Goal: Information Seeking & Learning: Understand process/instructions

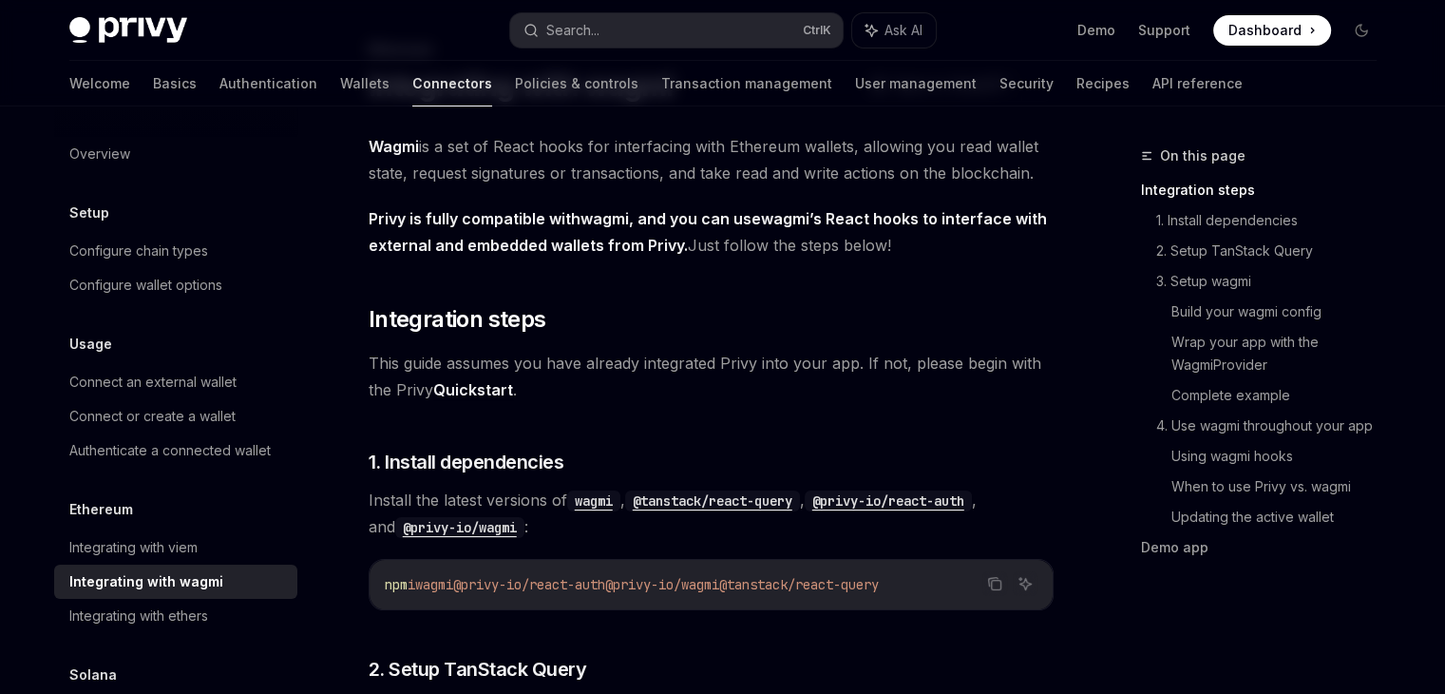
scroll to position [106, 0]
drag, startPoint x: 766, startPoint y: 589, endPoint x: 650, endPoint y: 588, distance: 115.9
click at [650, 588] on span "@privy-io/wagmi" at bounding box center [662, 584] width 114 height 17
copy span "@privy-io/wagmi"
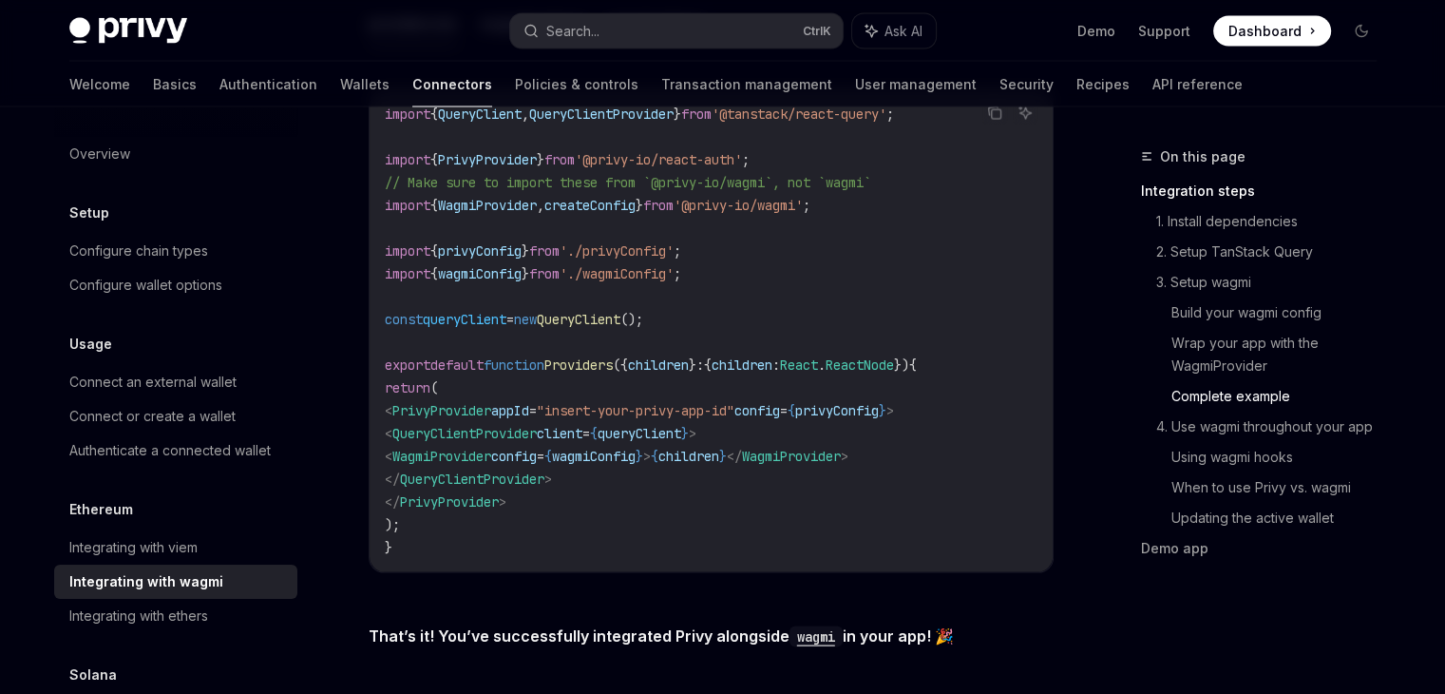
scroll to position [3349, 0]
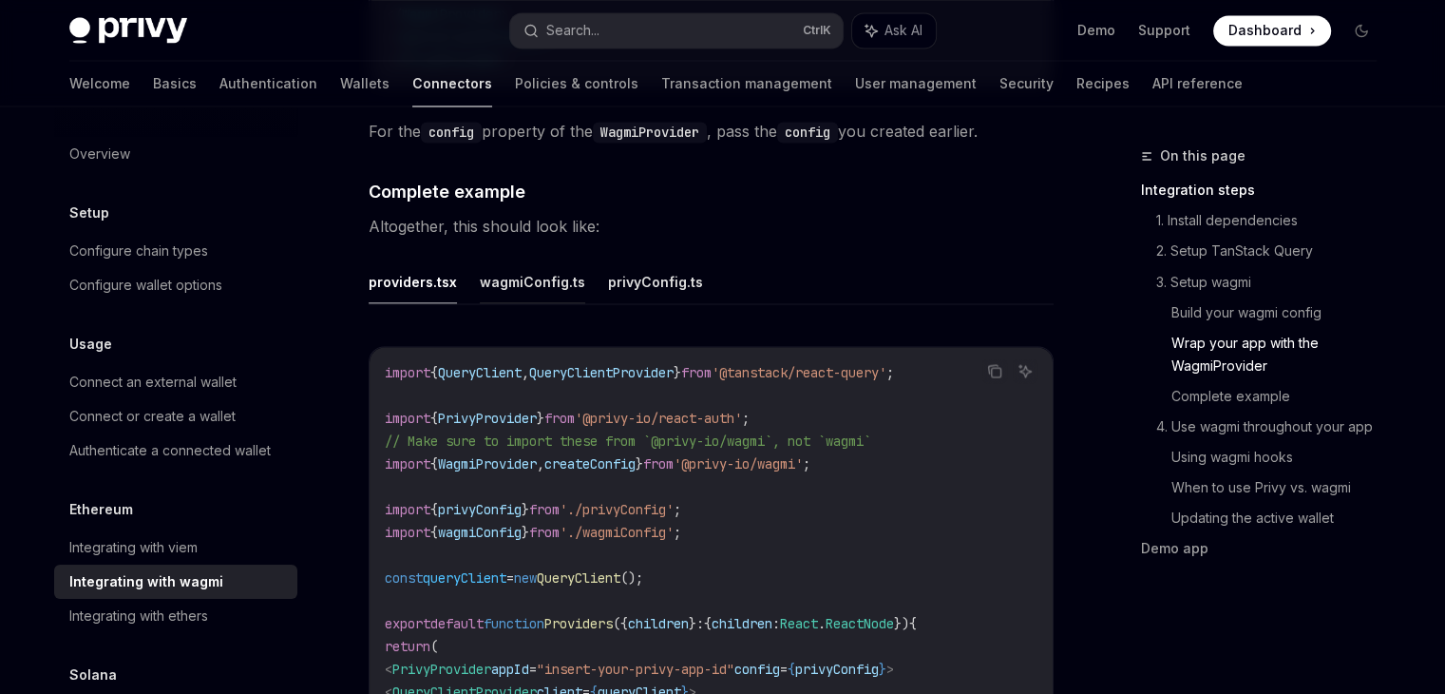
click at [513, 279] on button "wagmiConfig.ts" at bounding box center [532, 280] width 105 height 45
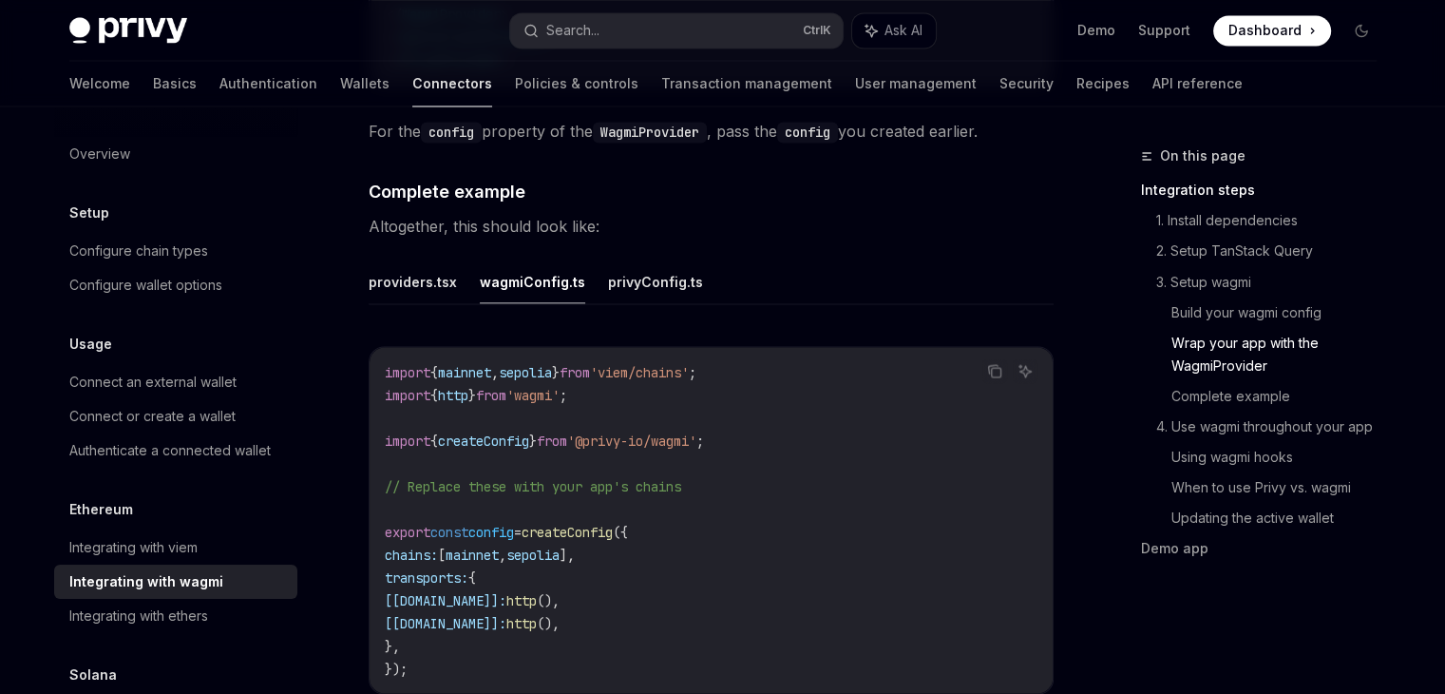
click at [681, 259] on button "privyConfig.ts" at bounding box center [655, 280] width 95 height 45
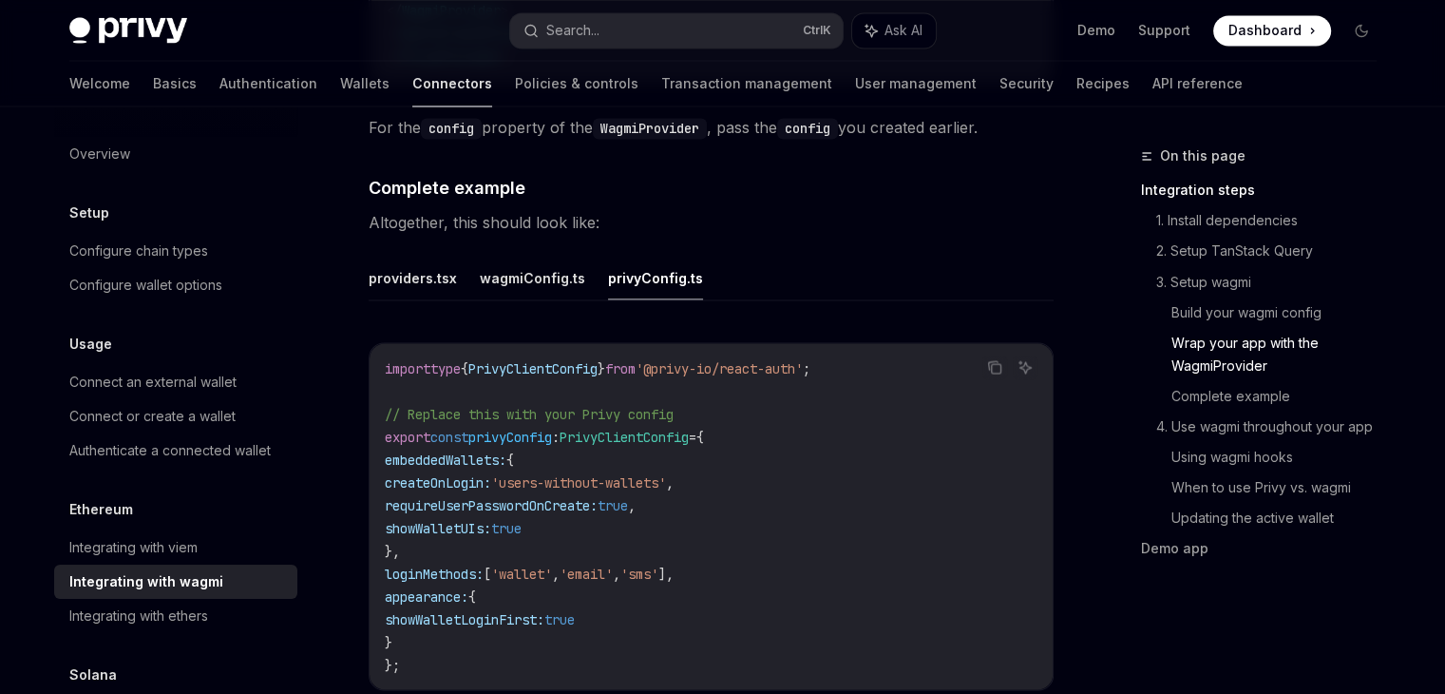
scroll to position [3349, 0]
click at [555, 270] on button "wagmiConfig.ts" at bounding box center [532, 280] width 105 height 45
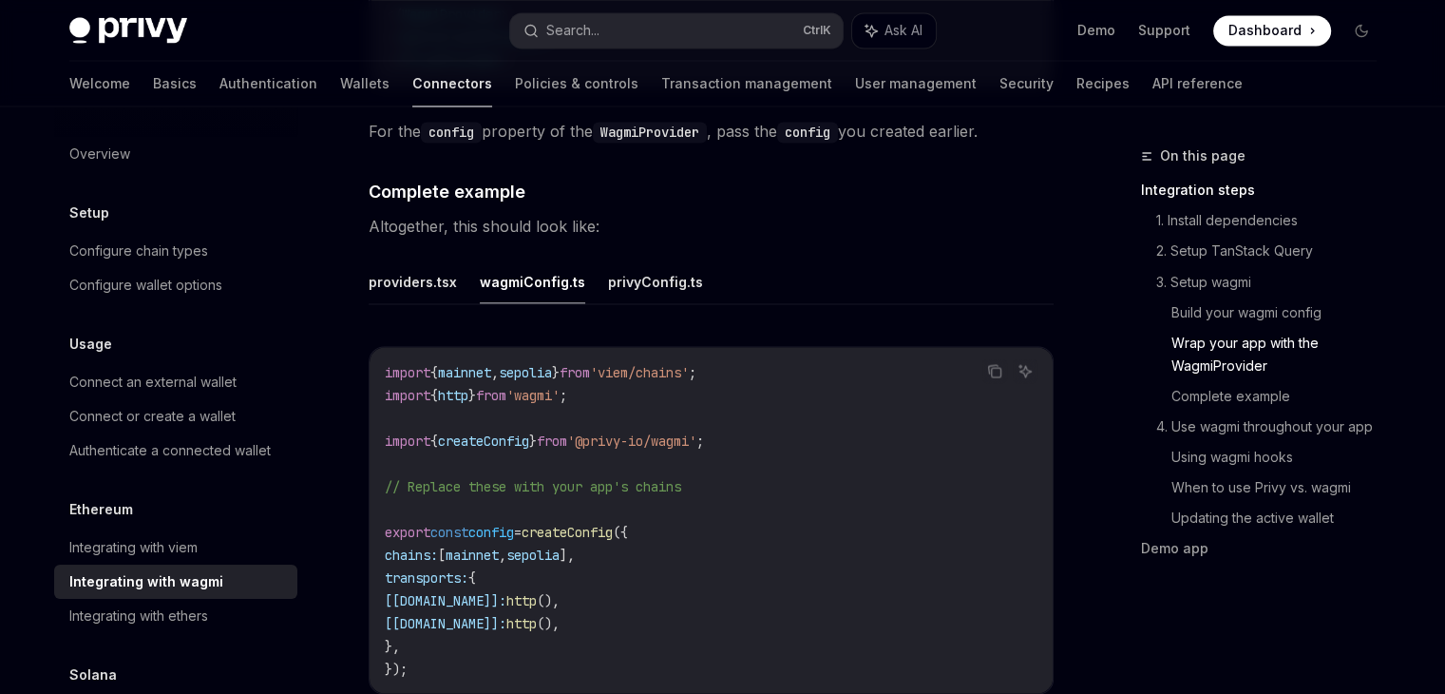
click at [455, 277] on ul "providers.tsx wagmiConfig.ts privyConfig.ts" at bounding box center [711, 281] width 685 height 46
click at [432, 271] on button "providers.tsx" at bounding box center [413, 280] width 88 height 45
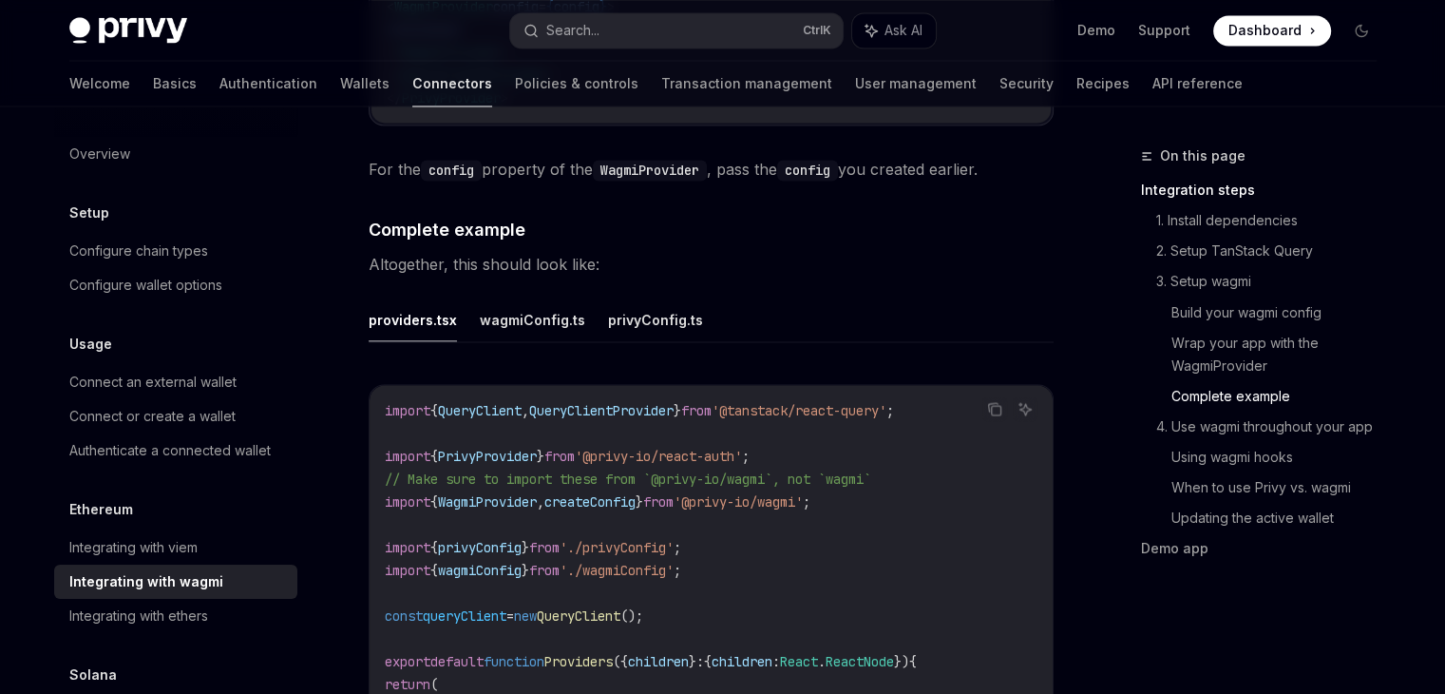
scroll to position [3254, 0]
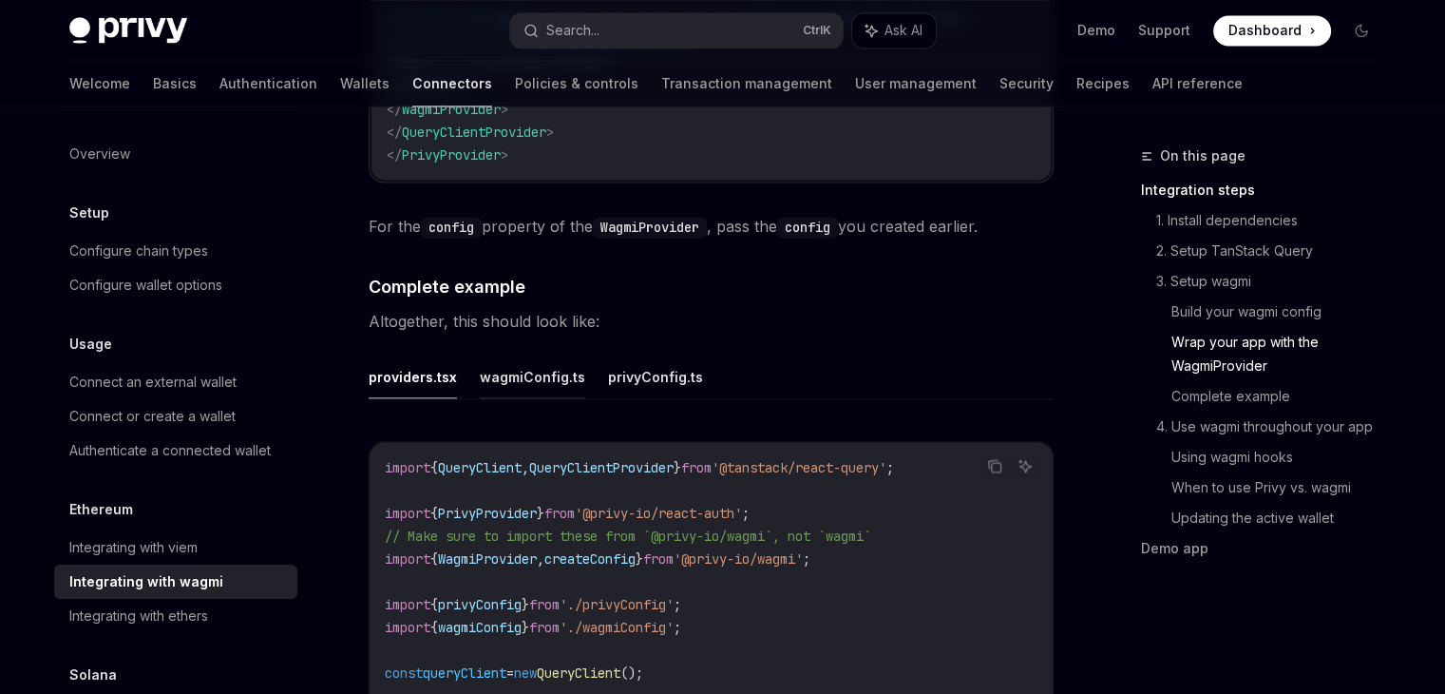
click at [501, 353] on button "wagmiConfig.ts" at bounding box center [532, 375] width 105 height 45
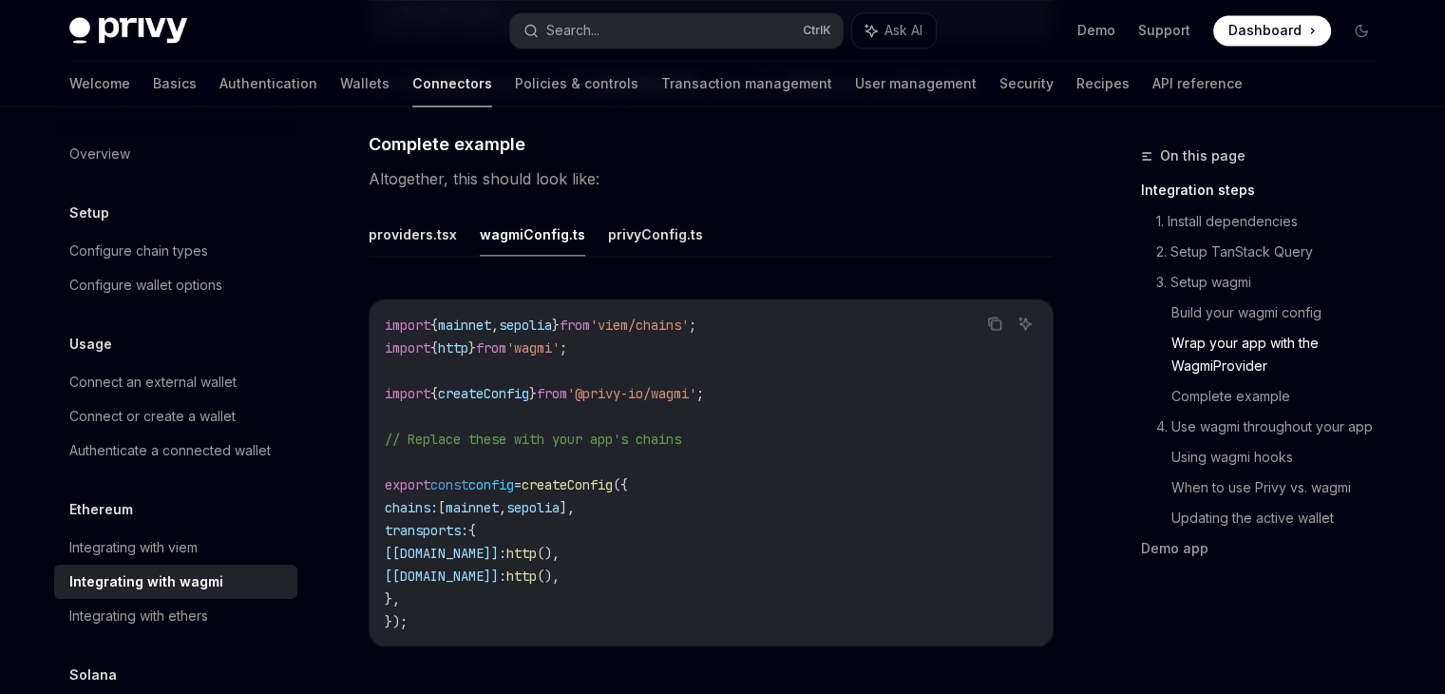
scroll to position [3444, 0]
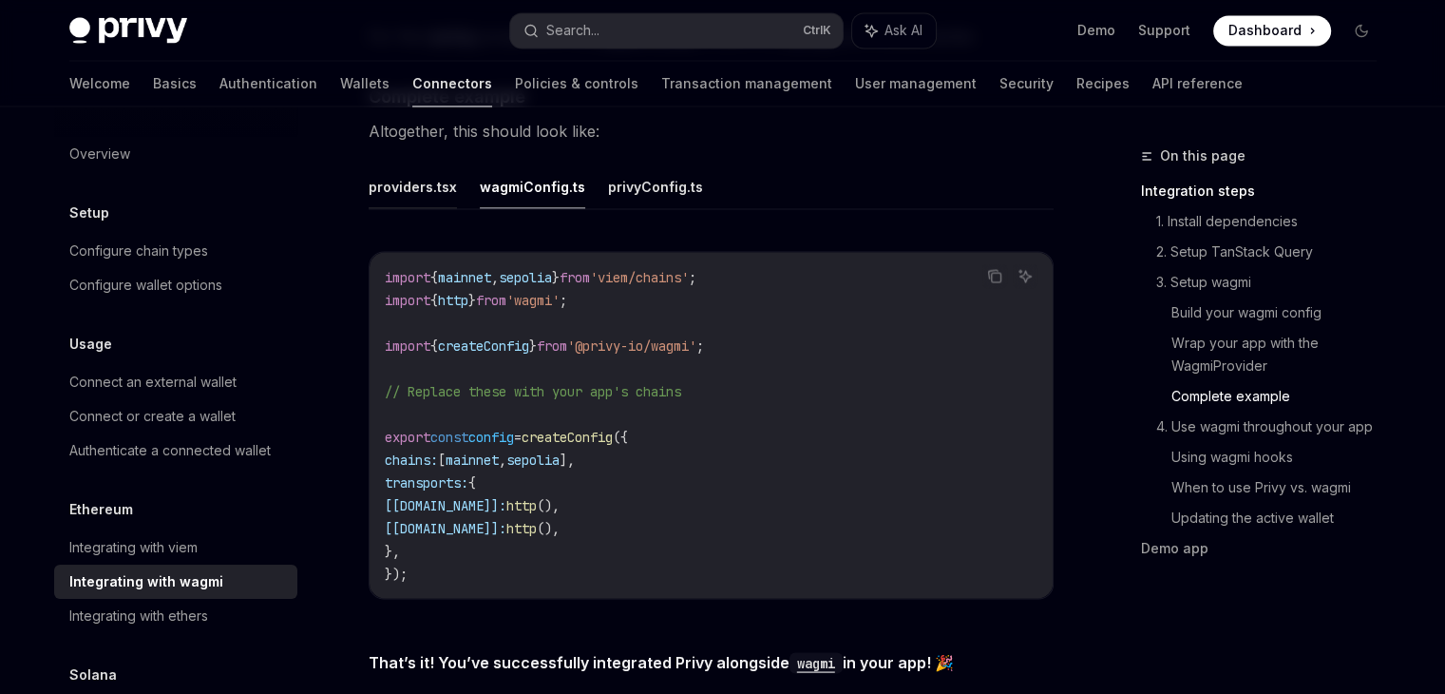
click at [395, 174] on button "providers.tsx" at bounding box center [413, 185] width 88 height 45
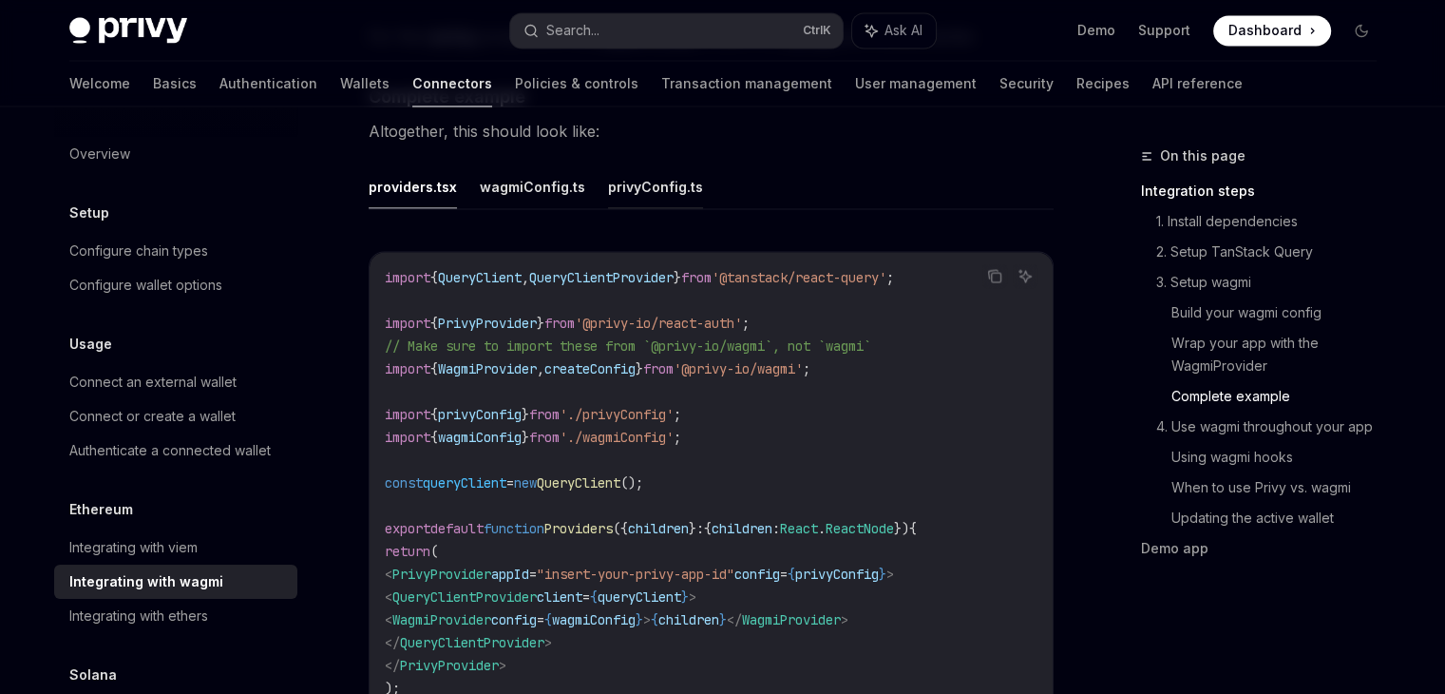
click at [634, 163] on button "privyConfig.ts" at bounding box center [655, 185] width 95 height 45
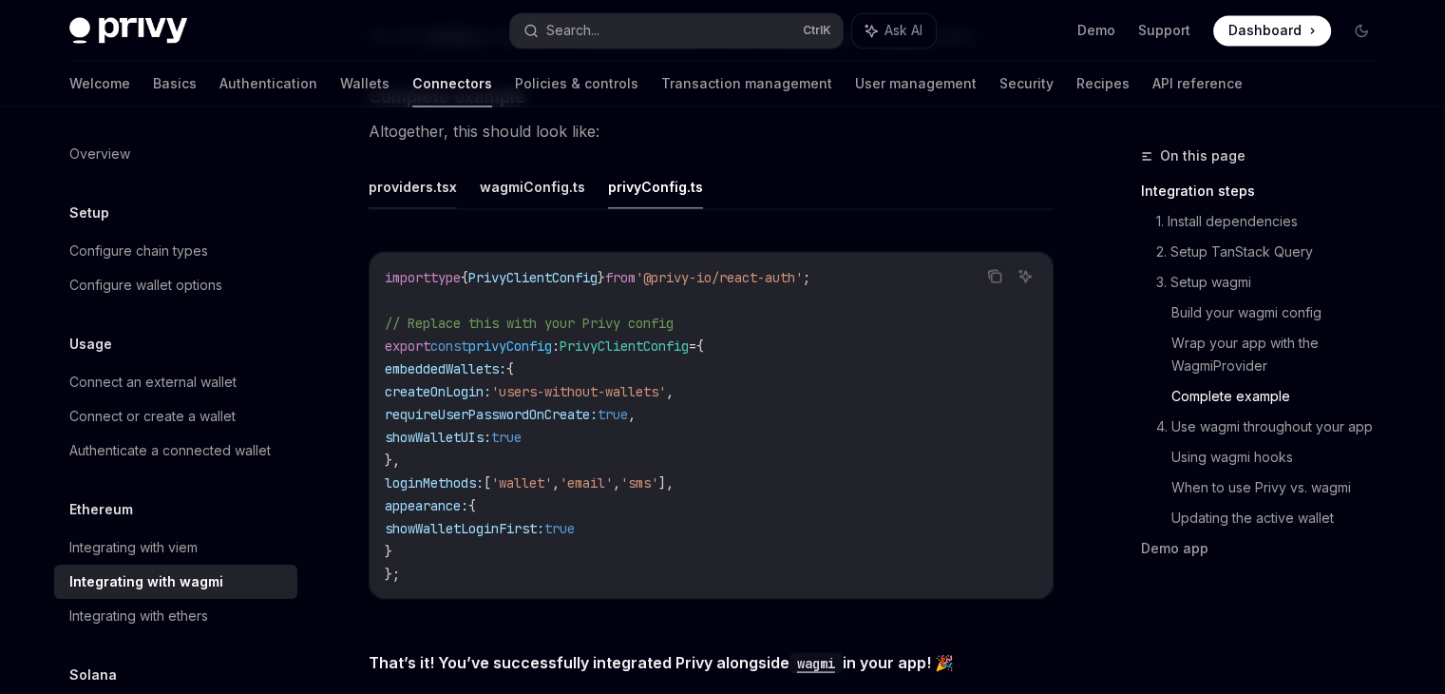
click at [411, 167] on button "providers.tsx" at bounding box center [413, 185] width 88 height 45
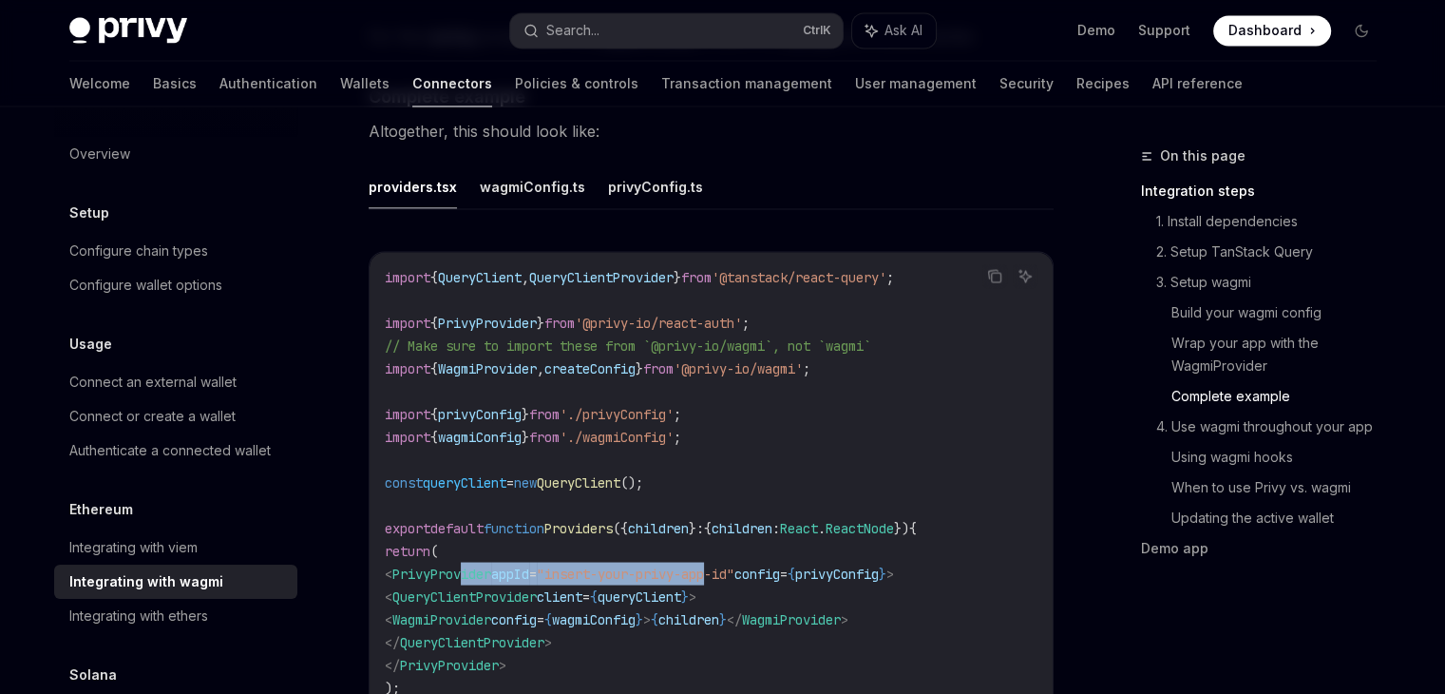
drag, startPoint x: 499, startPoint y: 556, endPoint x: 761, endPoint y: 556, distance: 262.3
click at [761, 564] on span "< PrivyProvider appId = "insert-your-privy-app-id" config = { privyConfig } >" at bounding box center [639, 572] width 509 height 17
click at [735, 564] on span ""insert-your-privy-app-id"" at bounding box center [636, 572] width 198 height 17
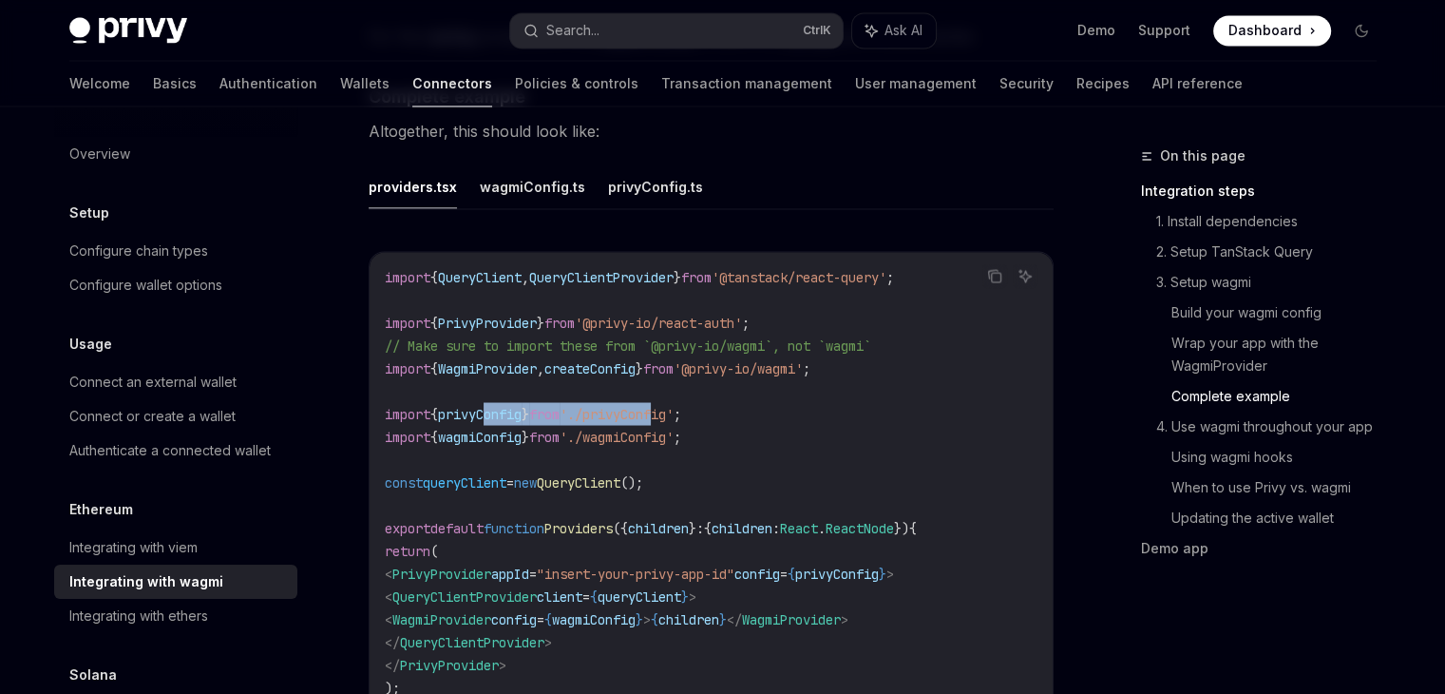
drag, startPoint x: 498, startPoint y: 396, endPoint x: 697, endPoint y: 394, distance: 199.6
click at [681, 405] on span "import { privyConfig } from './privyConfig' ;" at bounding box center [533, 413] width 296 height 17
click at [674, 405] on span "'./privyConfig'" at bounding box center [617, 413] width 114 height 17
drag, startPoint x: 451, startPoint y: 430, endPoint x: 699, endPoint y: 425, distance: 248.1
click at [699, 425] on code "import { QueryClient , QueryClientProvider } from '@tanstack/react-query' ; imp…" at bounding box center [711, 493] width 653 height 456
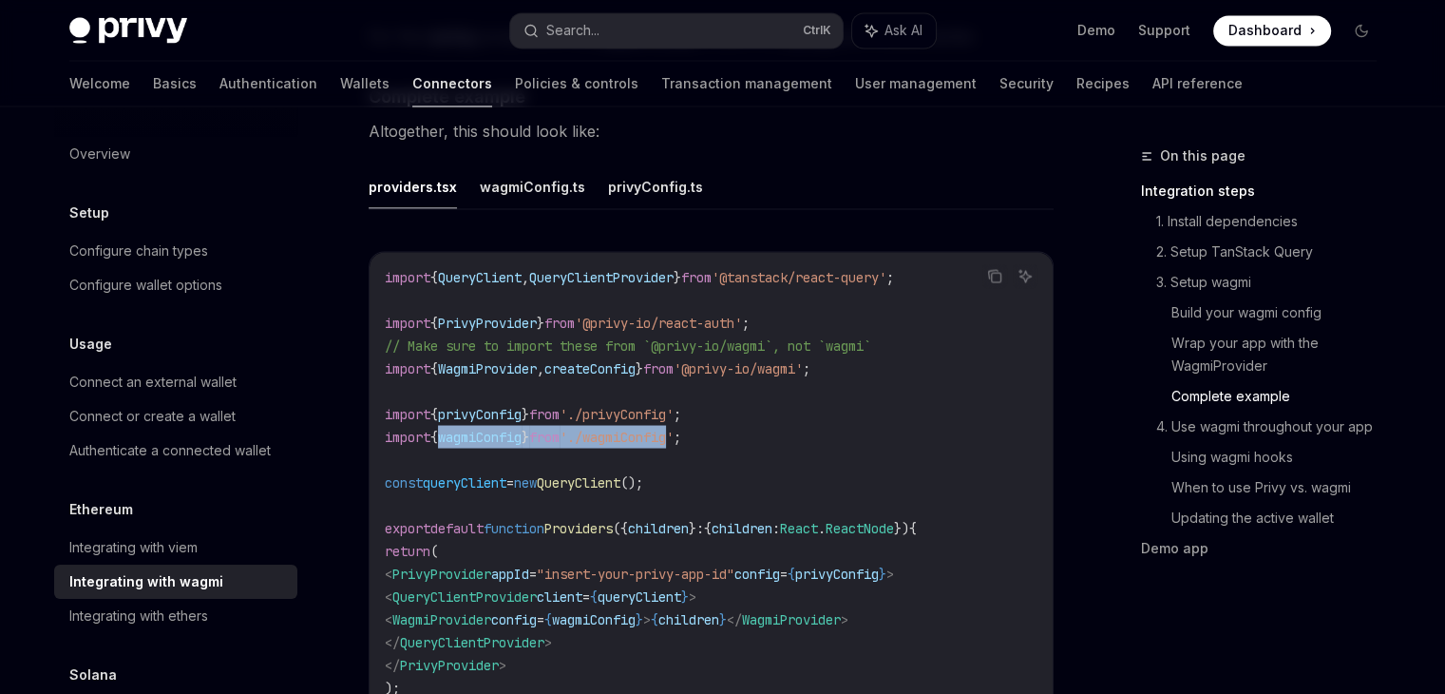
click at [674, 428] on span "'./wagmiConfig'" at bounding box center [617, 436] width 114 height 17
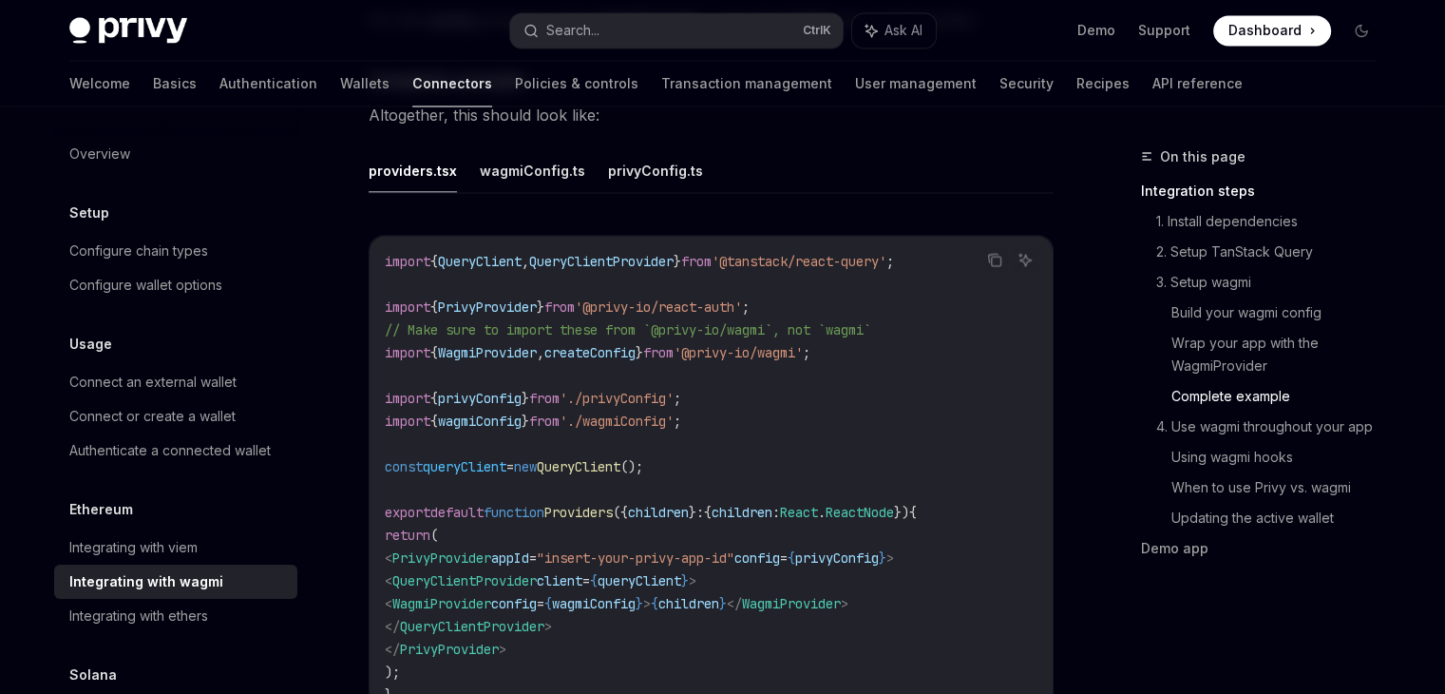
scroll to position [3444, 0]
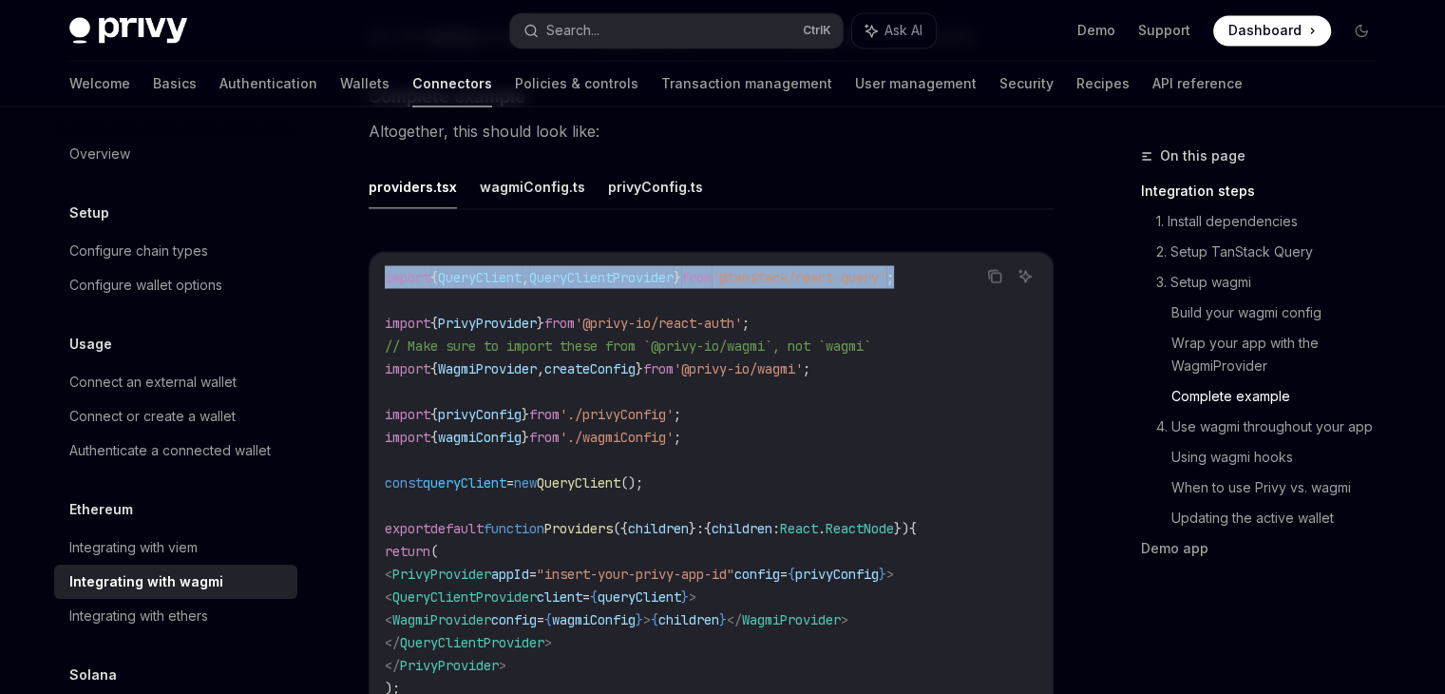
drag, startPoint x: 378, startPoint y: 255, endPoint x: 954, endPoint y: 260, distance: 575.9
click at [954, 260] on div "import { QueryClient , QueryClientProvider } from '@tanstack/react-query' ; imp…" at bounding box center [711, 493] width 683 height 483
copy span "import { QueryClient , QueryClientProvider } from '@tanstack/react-query' ;"
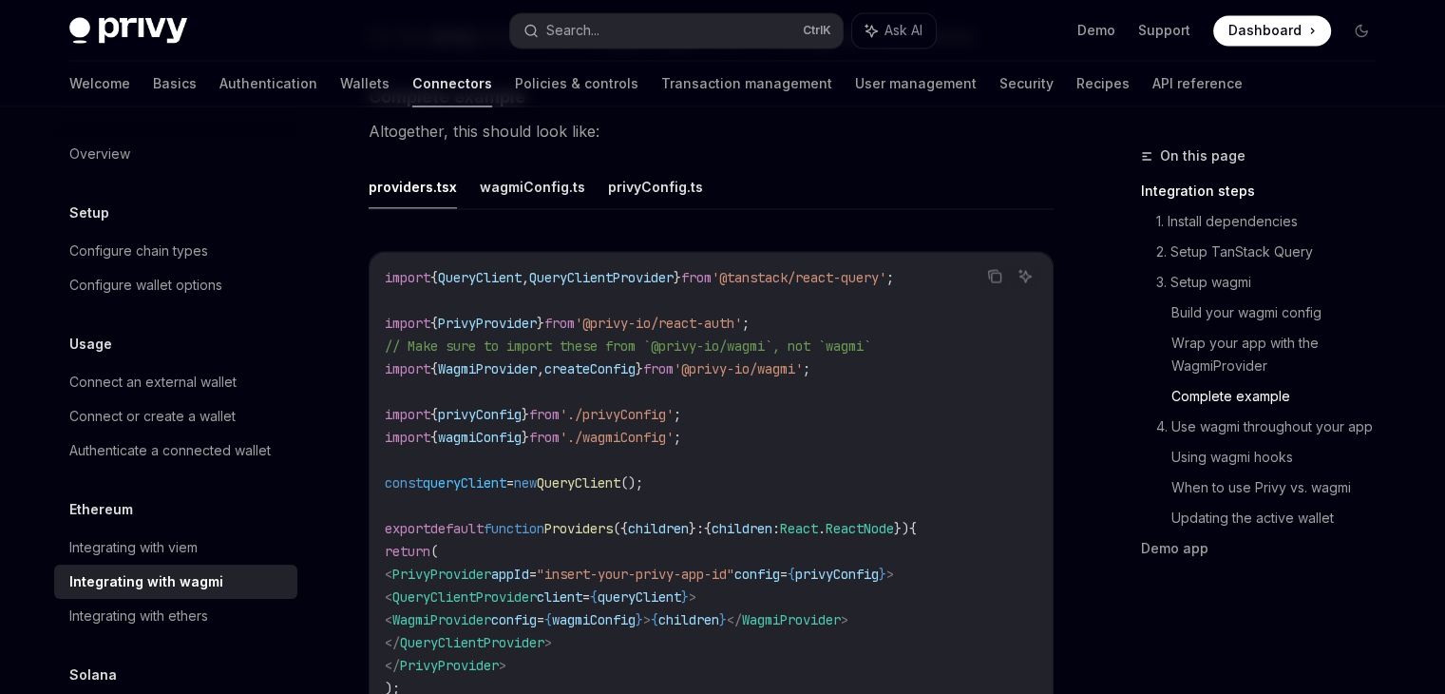
click at [628, 405] on span "'./privyConfig'" at bounding box center [617, 413] width 114 height 17
drag, startPoint x: 371, startPoint y: 305, endPoint x: 700, endPoint y: 305, distance: 329.7
click at [700, 305] on div "import { QueryClient , QueryClientProvider } from '@tanstack/react-query' ; imp…" at bounding box center [711, 493] width 683 height 483
click at [700, 314] on span "'@privy-io/react-auth'" at bounding box center [658, 322] width 167 height 17
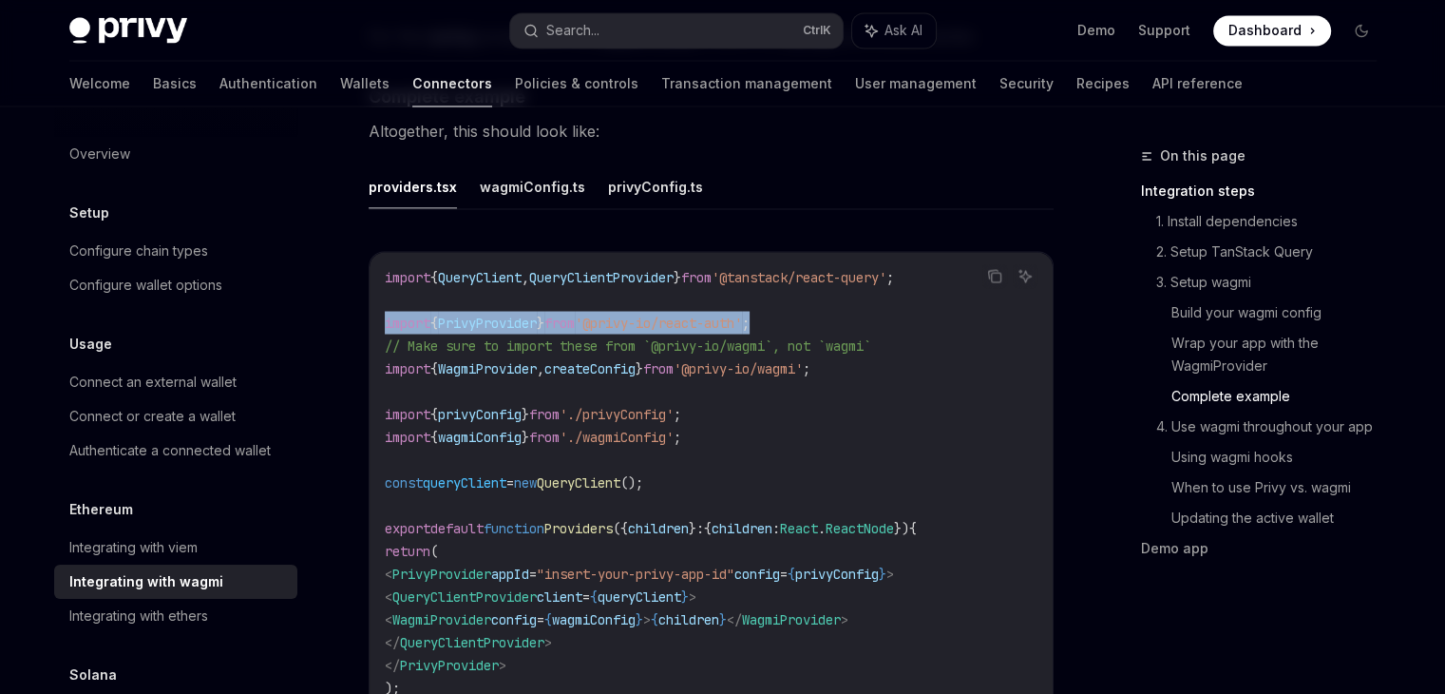
drag, startPoint x: 377, startPoint y: 309, endPoint x: 882, endPoint y: 310, distance: 504.6
click at [882, 310] on div "import { QueryClient , QueryClientProvider } from '@tanstack/react-query' ; imp…" at bounding box center [711, 493] width 683 height 483
click at [882, 310] on code "import { QueryClient , QueryClientProvider } from '@tanstack/react-query' ; imp…" at bounding box center [711, 493] width 653 height 456
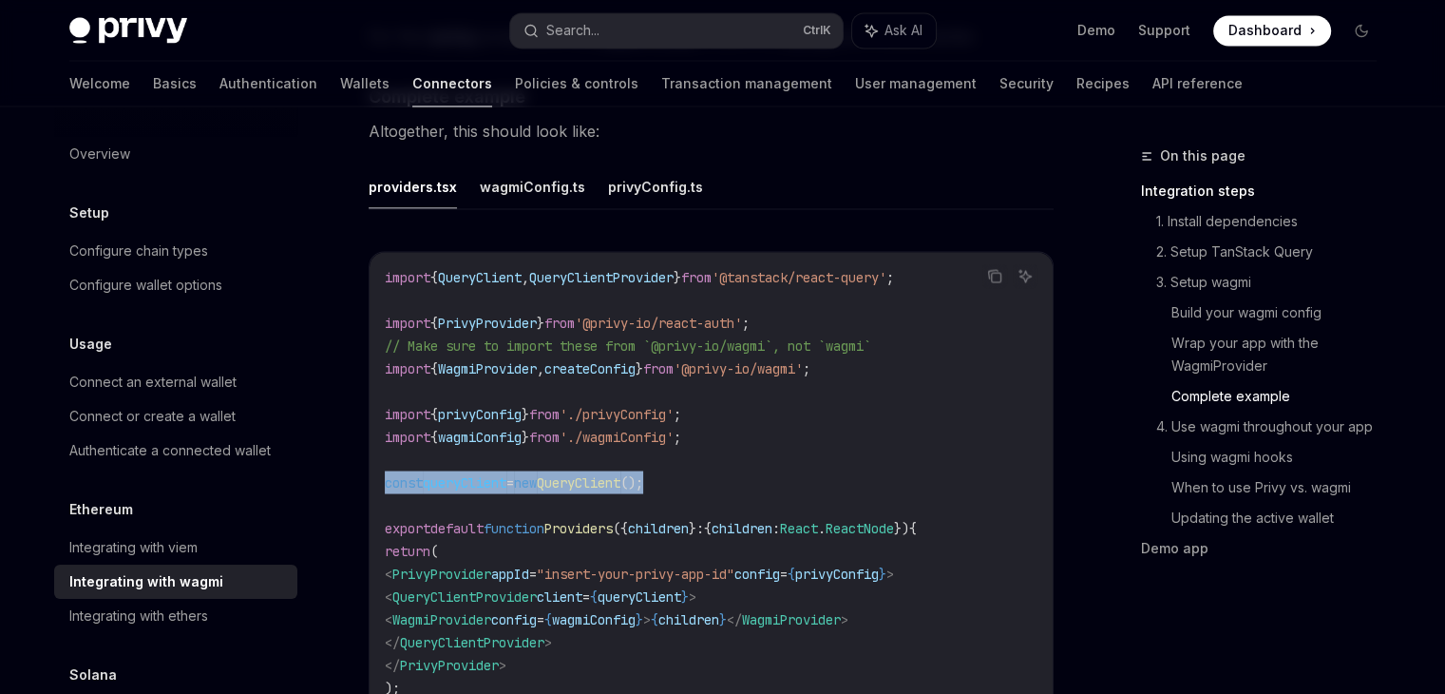
drag, startPoint x: 385, startPoint y: 465, endPoint x: 694, endPoint y: 463, distance: 308.8
click at [694, 463] on code "import { QueryClient , QueryClientProvider } from '@tanstack/react-query' ; imp…" at bounding box center [711, 493] width 653 height 456
copy span "const queryClient = new QueryClient ();"
drag, startPoint x: 432, startPoint y: 583, endPoint x: 773, endPoint y: 572, distance: 340.4
click at [774, 575] on code "import { QueryClient , QueryClientProvider } from '@tanstack/react-query' ; imp…" at bounding box center [711, 493] width 653 height 456
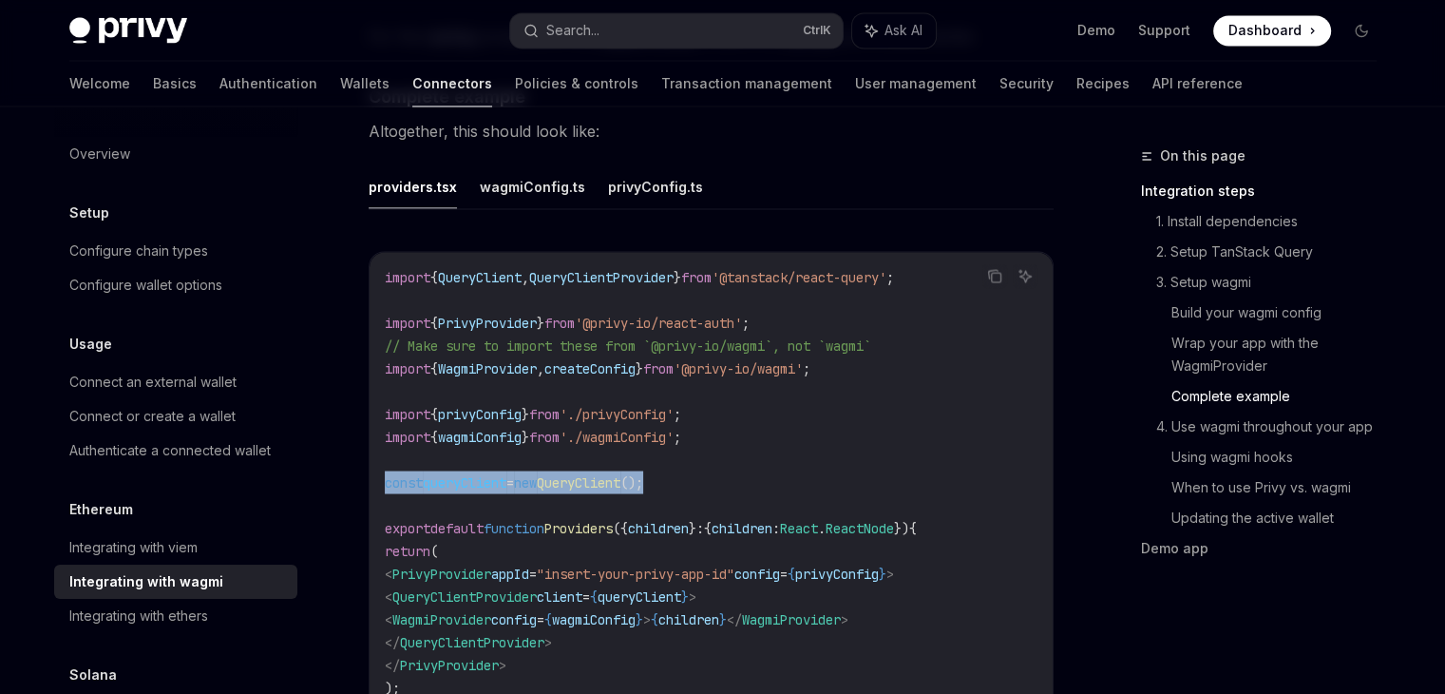
copy span "< QueryClientProvider client = { queryClient } >"
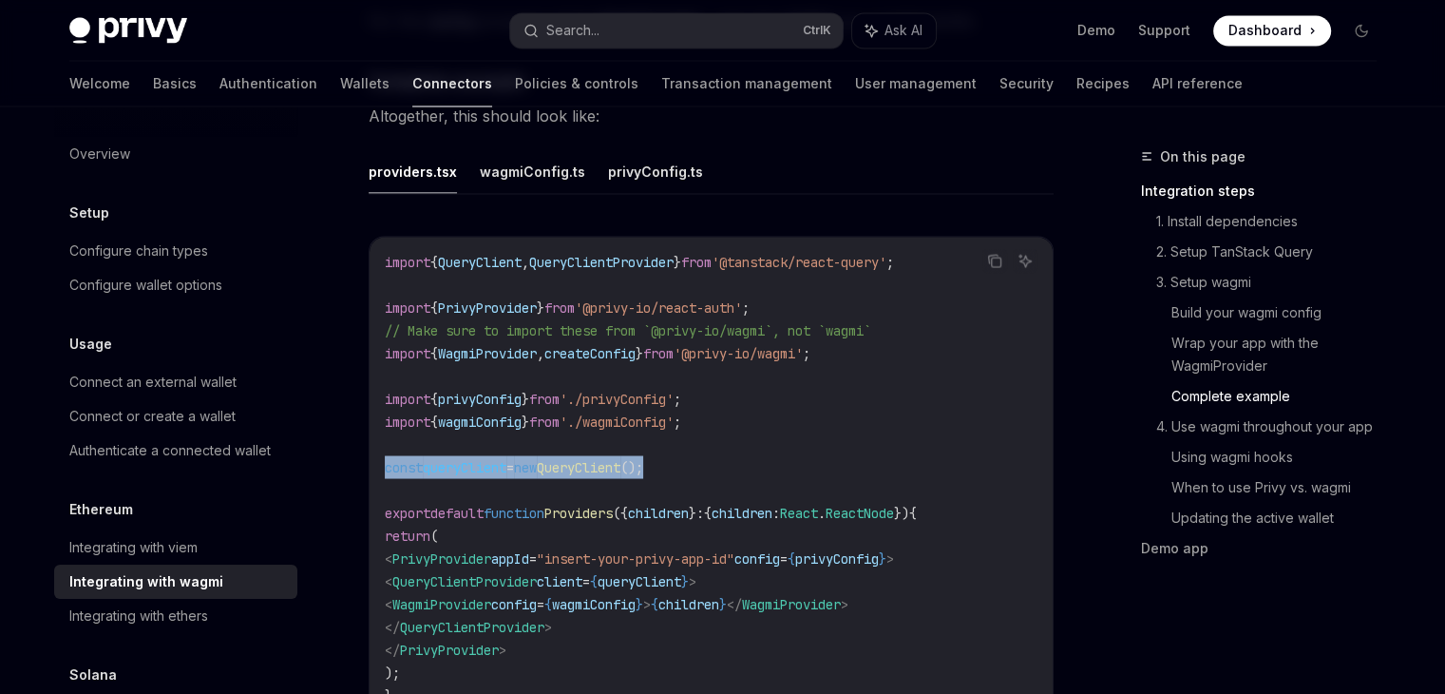
scroll to position [3458, 0]
click at [542, 157] on button "wagmiConfig.ts" at bounding box center [532, 171] width 105 height 45
type textarea "*"
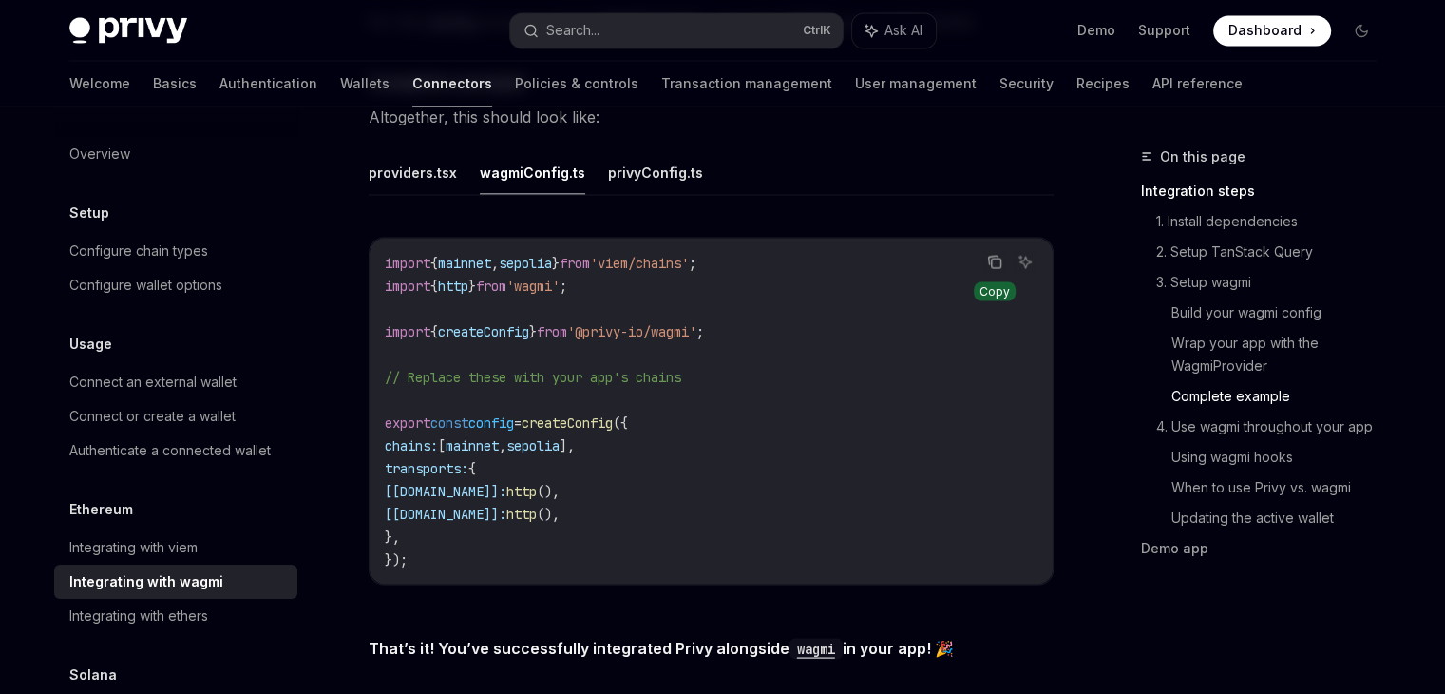
click at [992, 256] on icon "Copy the contents from the code block" at bounding box center [993, 260] width 10 height 9
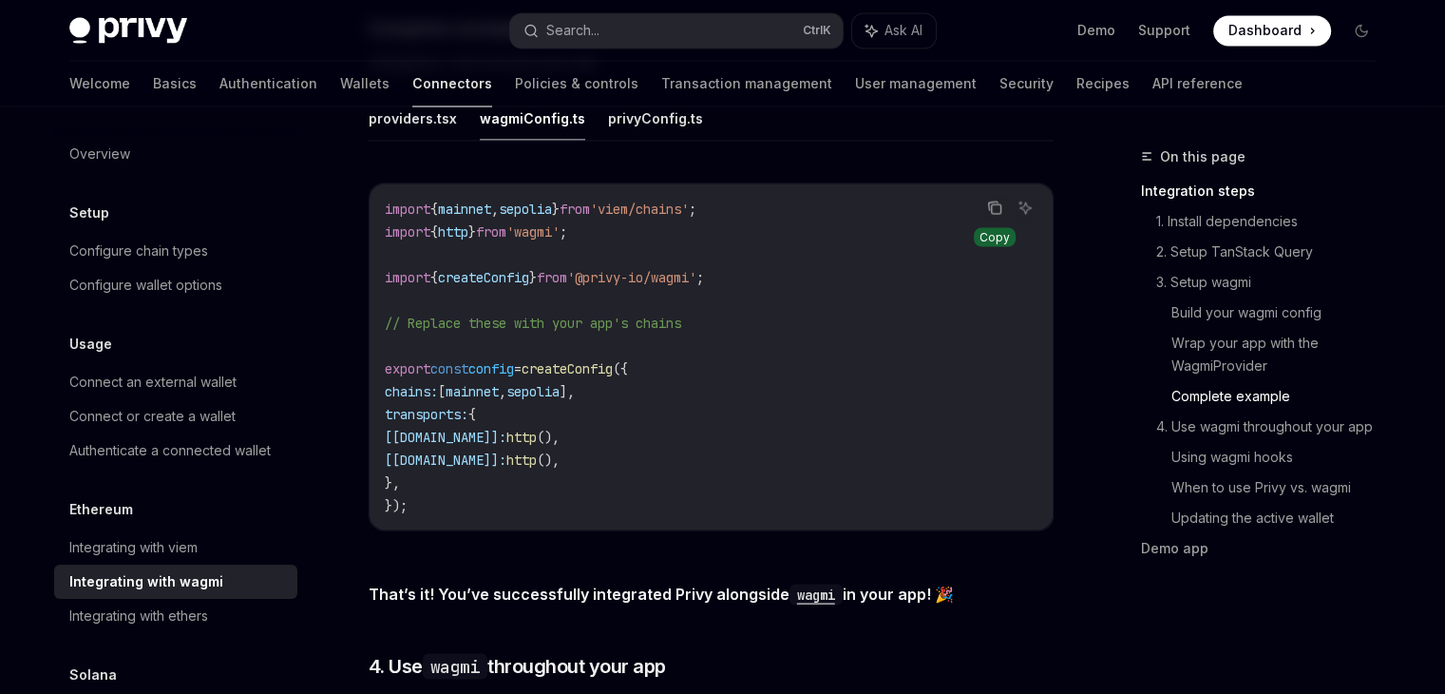
scroll to position [3449, 0]
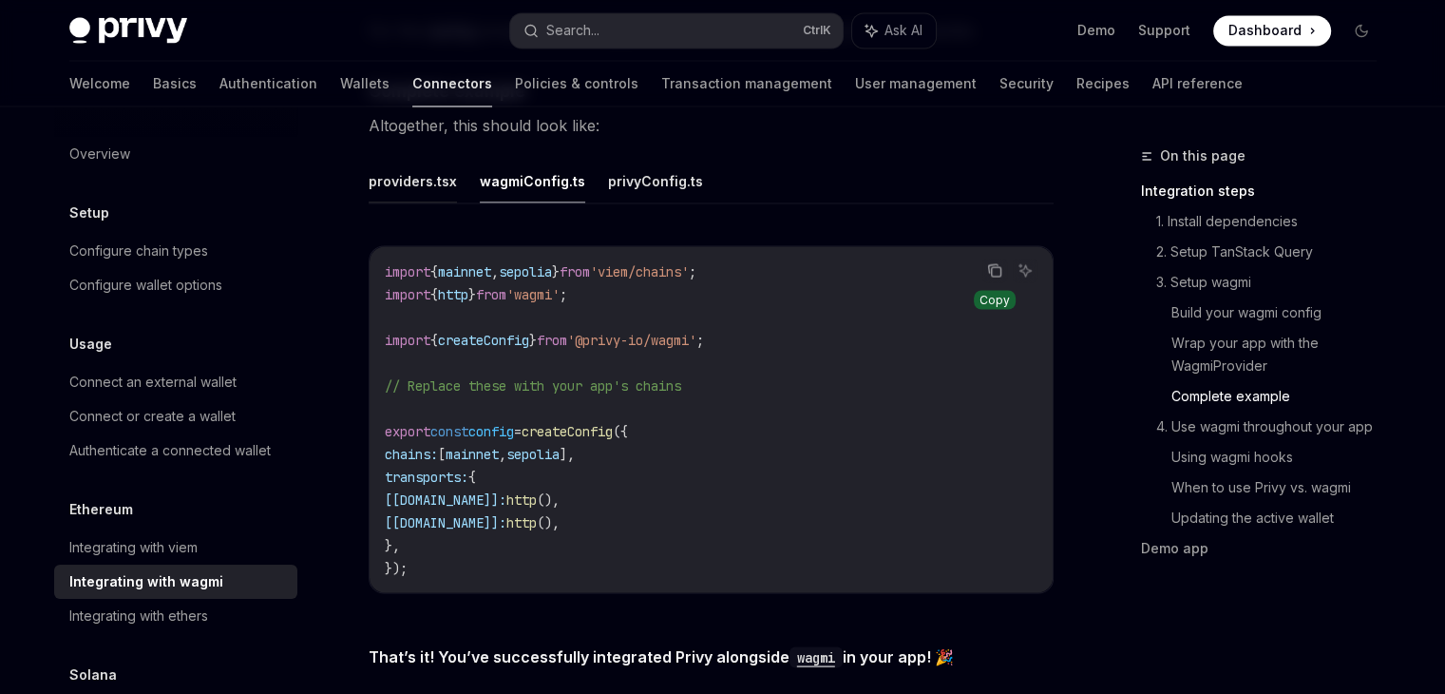
click at [405, 175] on button "providers.tsx" at bounding box center [413, 180] width 88 height 45
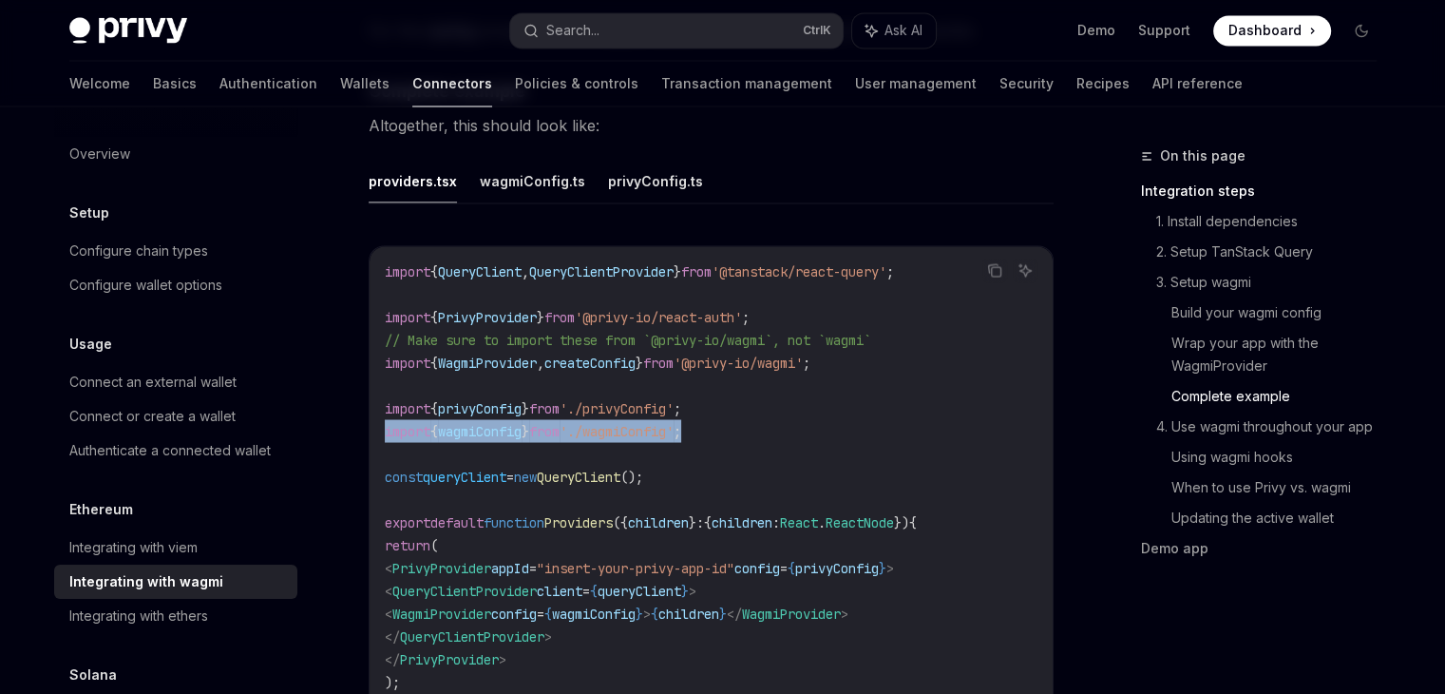
drag, startPoint x: 726, startPoint y: 411, endPoint x: 387, endPoint y: 417, distance: 339.3
click at [387, 417] on code "import { QueryClient , QueryClientProvider } from '@tanstack/react-query' ; imp…" at bounding box center [711, 487] width 653 height 456
copy span "import { wagmiConfig } from './wagmiConfig' ;"
click at [548, 173] on button "wagmiConfig.ts" at bounding box center [532, 180] width 105 height 45
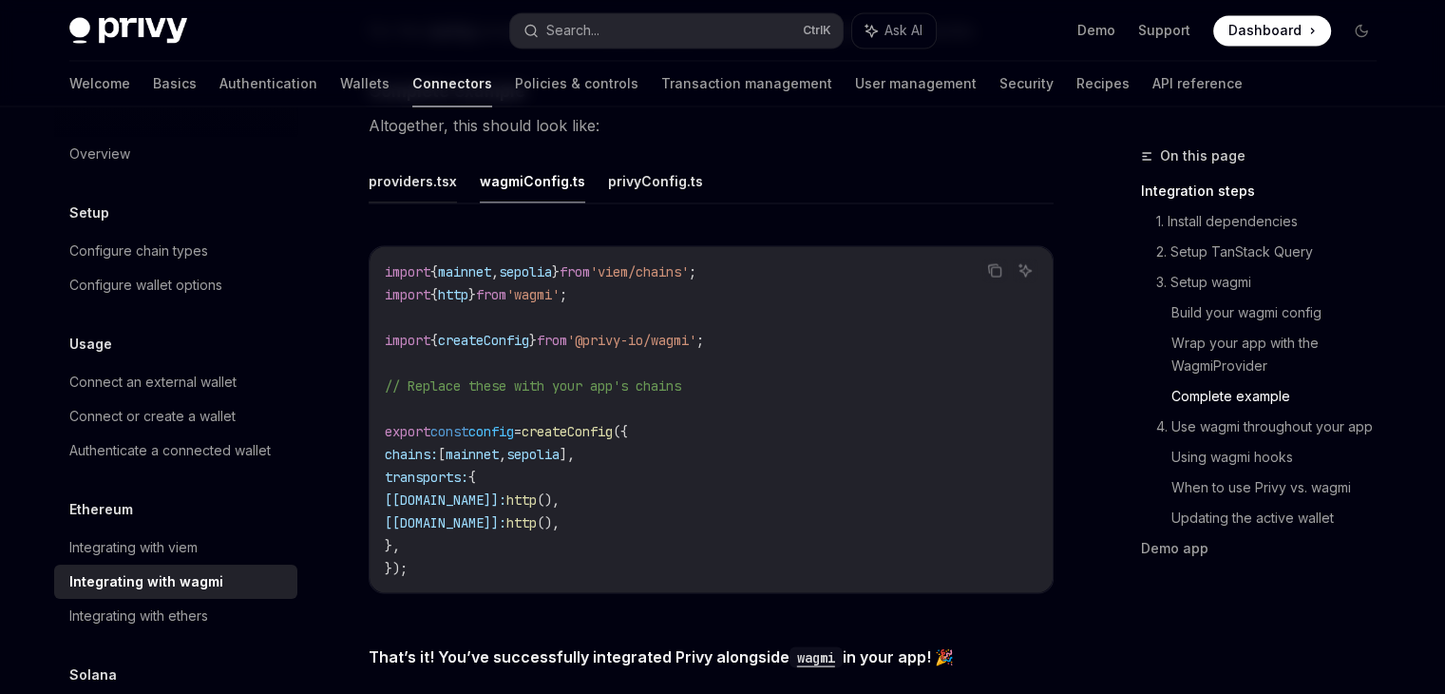
click at [426, 171] on button "providers.tsx" at bounding box center [413, 180] width 88 height 45
type textarea "*"
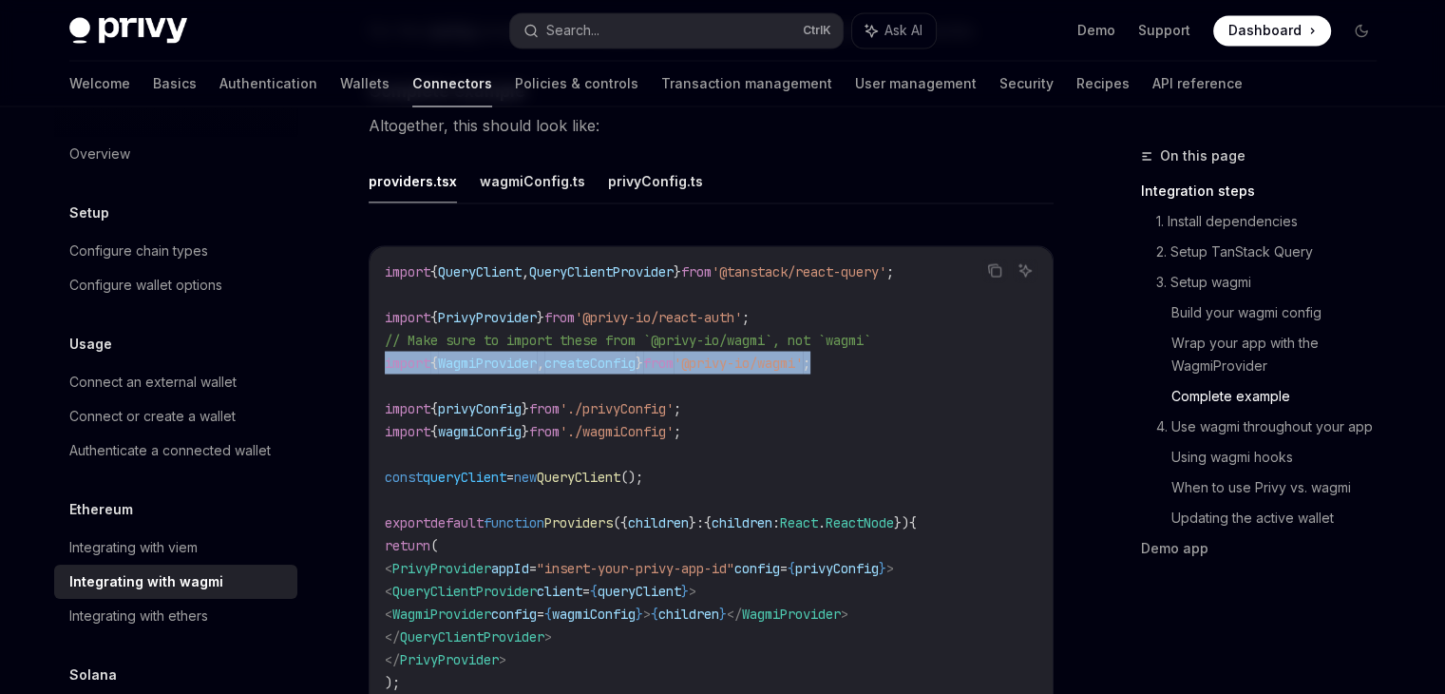
drag, startPoint x: 386, startPoint y: 343, endPoint x: 873, endPoint y: 346, distance: 487.5
click at [873, 346] on code "import { QueryClient , QueryClientProvider } from '@tanstack/react-query' ; imp…" at bounding box center [711, 487] width 653 height 456
copy span "import { WagmiProvider , createConfig } from '@privy-io/wagmi' ;"
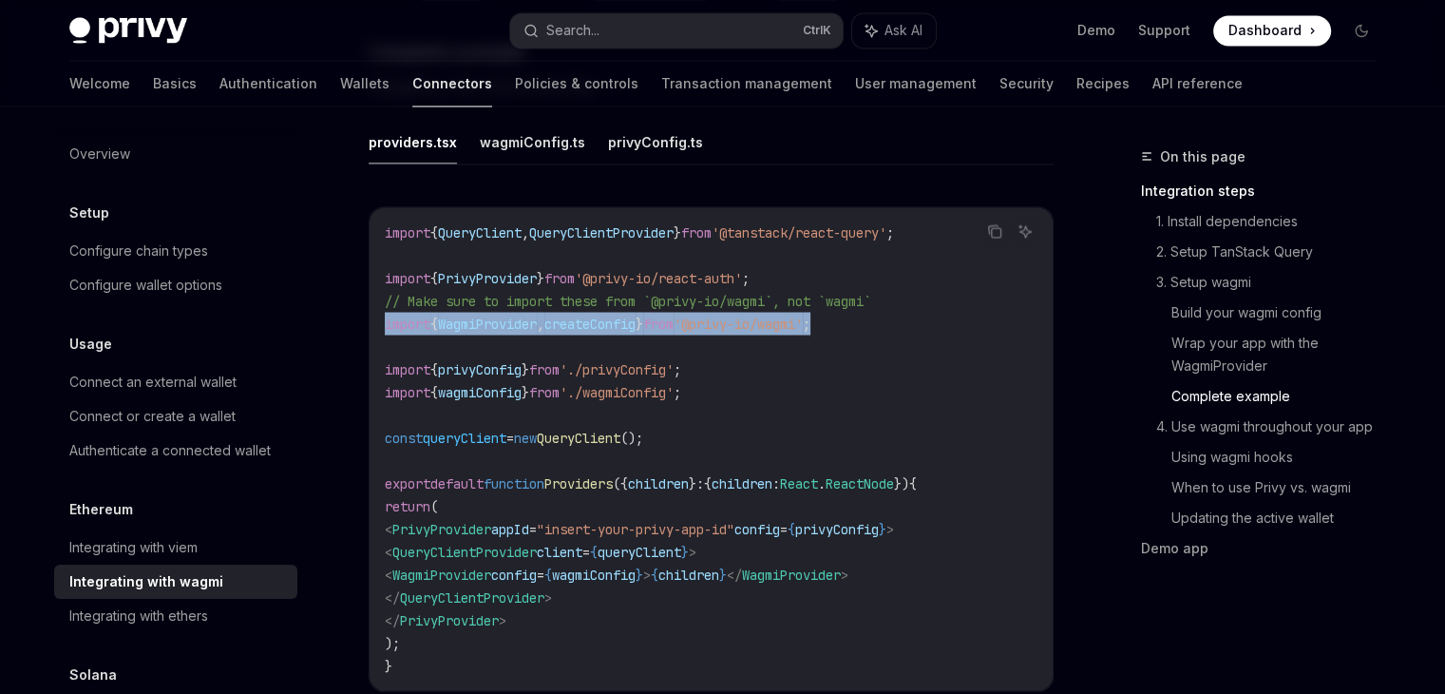
drag, startPoint x: 447, startPoint y: 559, endPoint x: 946, endPoint y: 550, distance: 499.0
click at [946, 550] on code "import { QueryClient , QueryClientProvider } from '@tanstack/react-query' ; imp…" at bounding box center [711, 448] width 653 height 456
copy span "< WagmiProvider config = { wagmiConfig } > { children } </ WagmiProvider >"
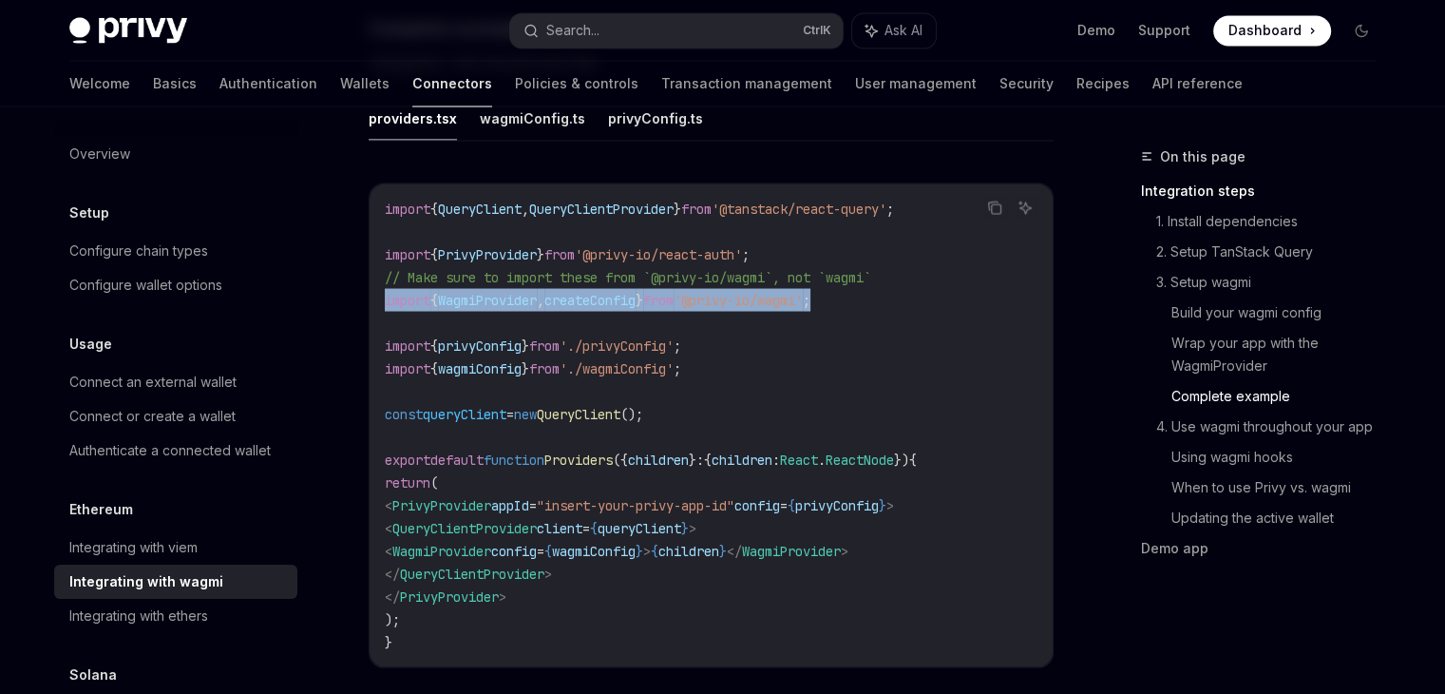
scroll to position [3515, 0]
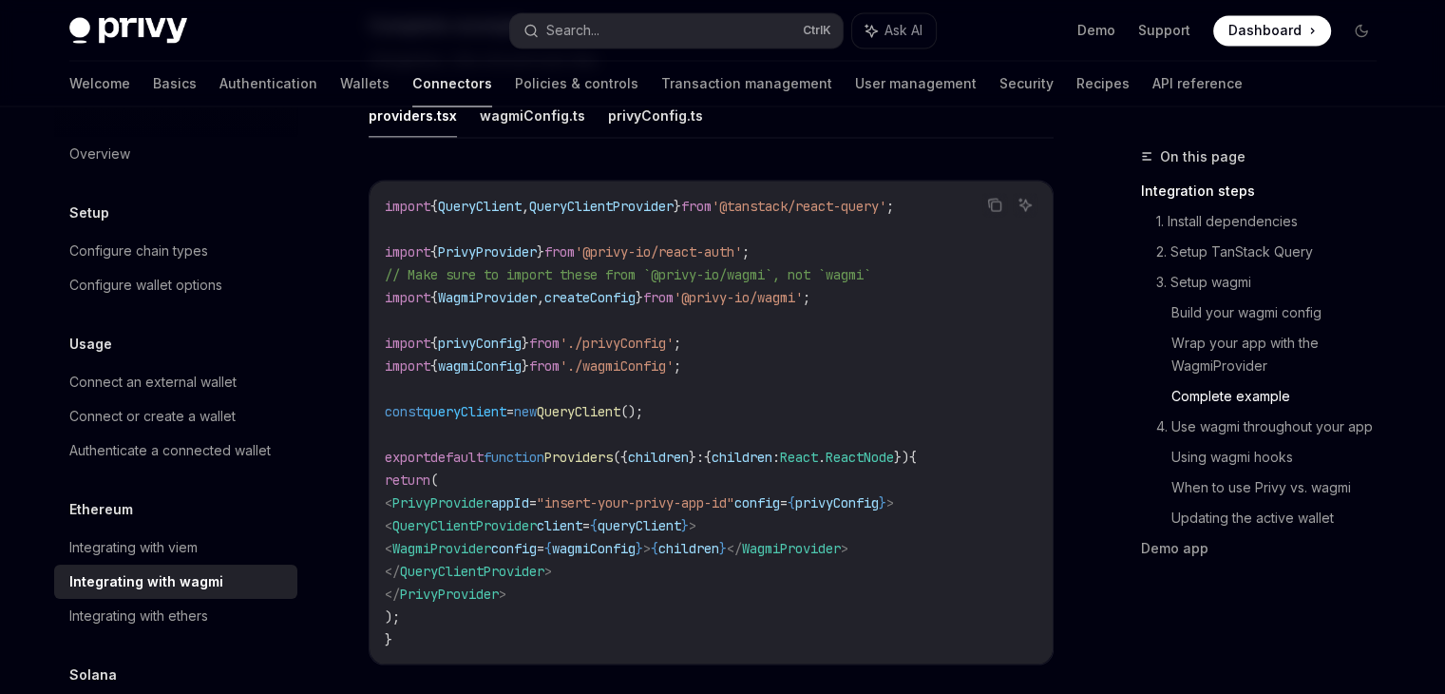
click at [602, 299] on code "import { QueryClient , QueryClientProvider } from '@tanstack/react-query' ; imp…" at bounding box center [711, 422] width 653 height 456
